Goal: Information Seeking & Learning: Check status

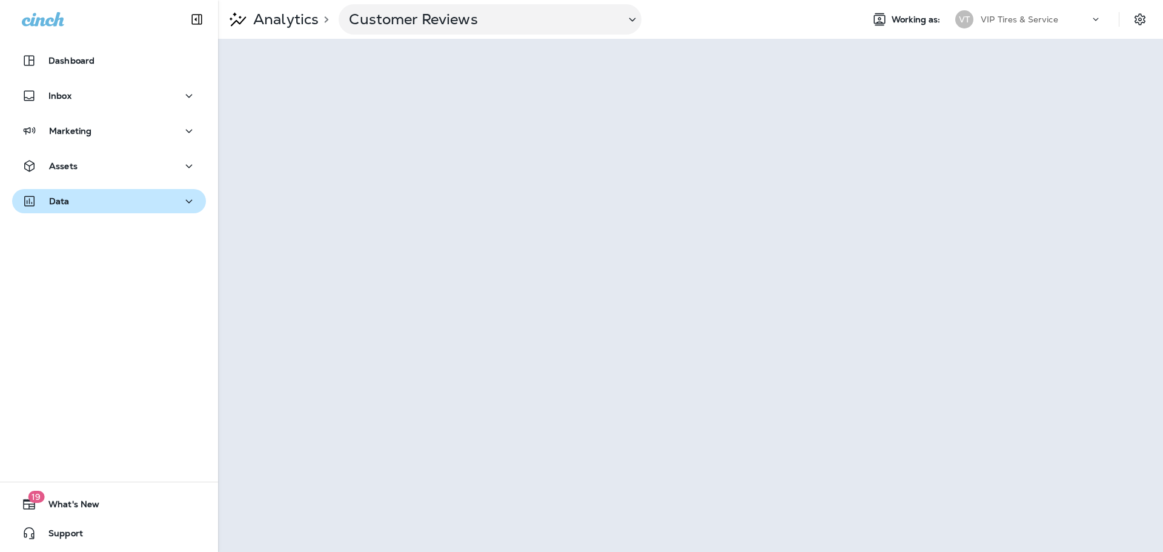
click at [70, 213] on button "Data" at bounding box center [109, 201] width 194 height 24
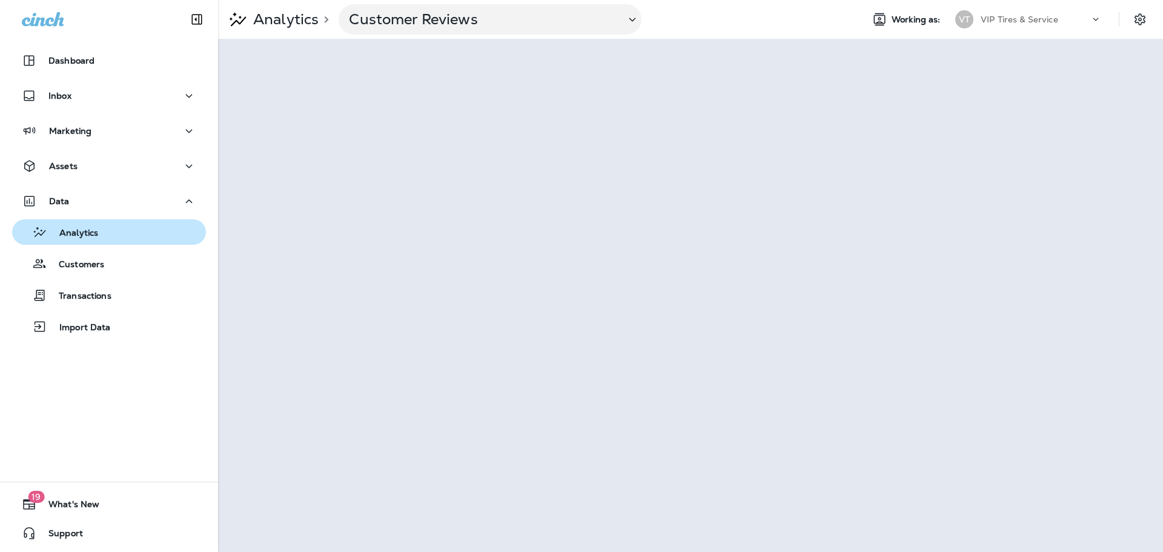
click at [72, 235] on p "Analytics" at bounding box center [72, 234] width 51 height 12
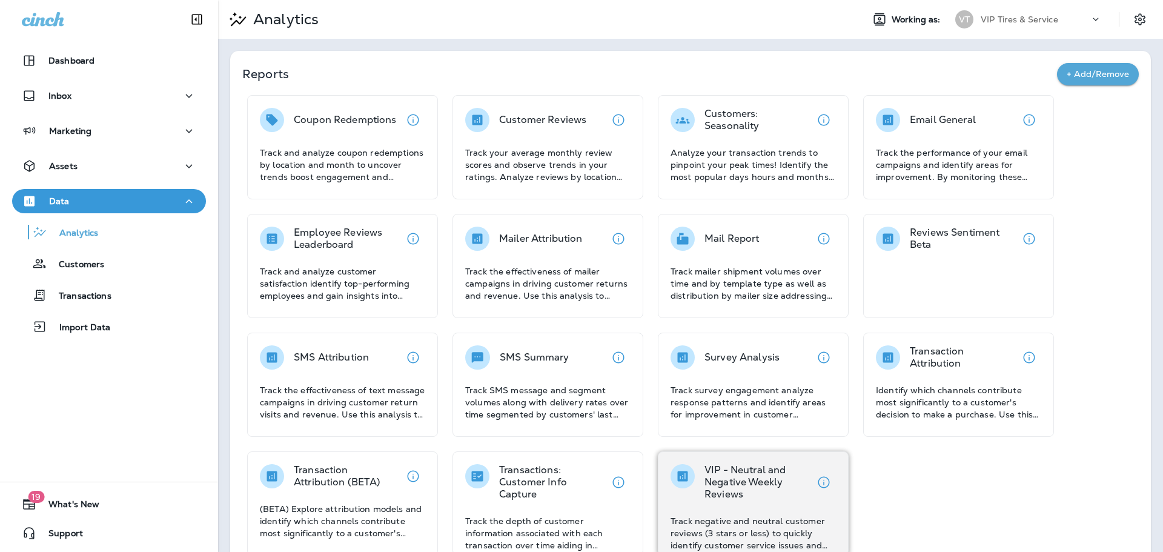
click at [723, 490] on p "VIP - Neutral and Negative Weekly Reviews" at bounding box center [758, 482] width 107 height 36
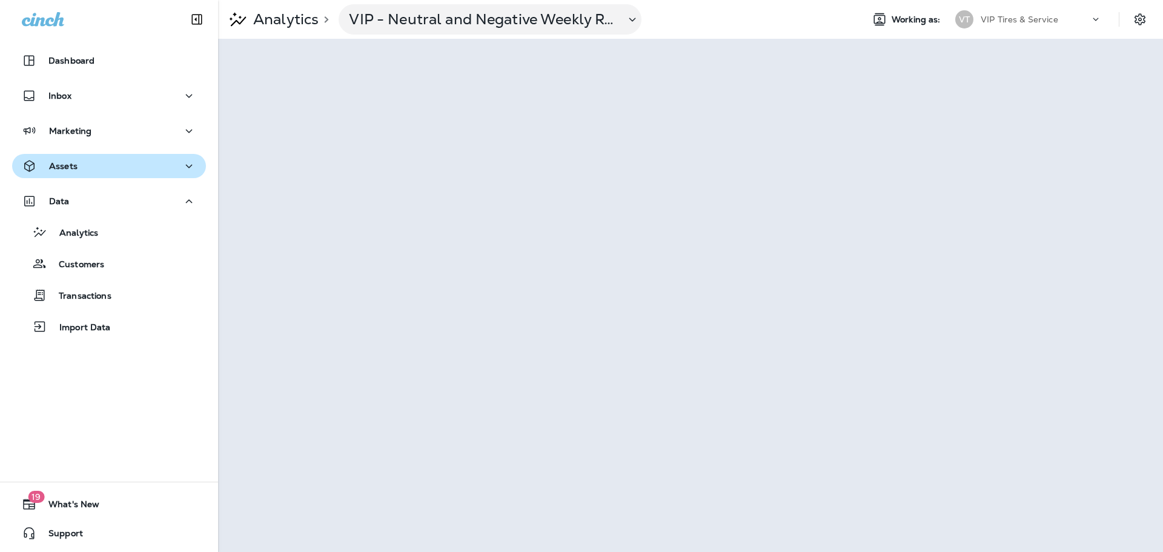
click at [59, 162] on p "Assets" at bounding box center [63, 166] width 28 height 10
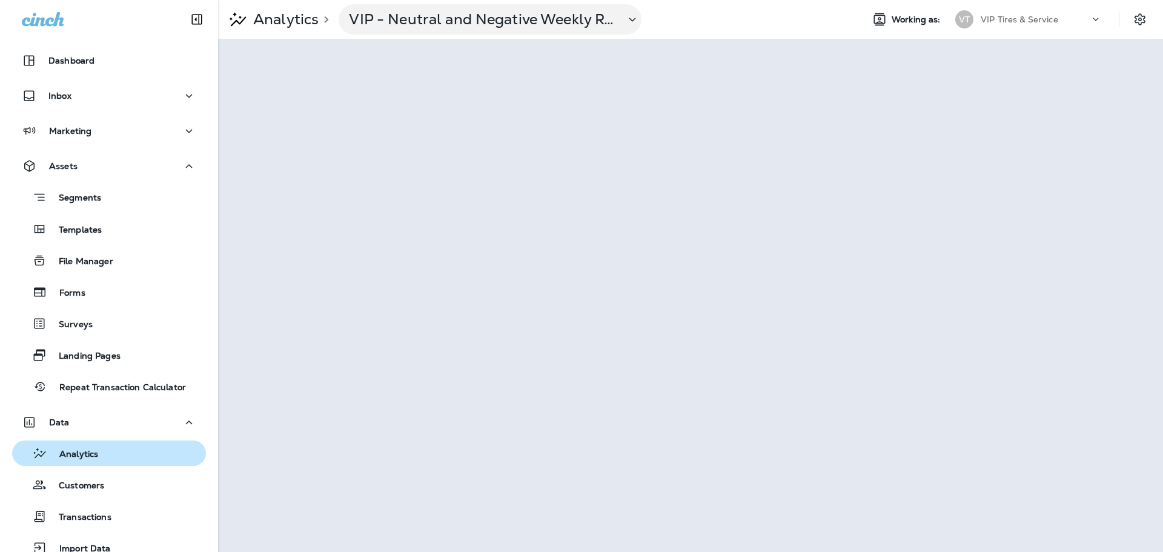
click at [96, 459] on p "Analytics" at bounding box center [72, 455] width 51 height 12
